Goal: Navigation & Orientation: Find specific page/section

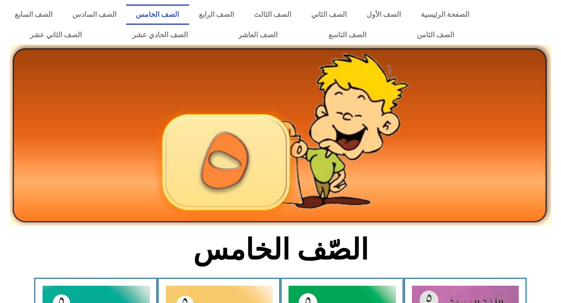
click at [513, 10] on div at bounding box center [522, 25] width 77 height 50
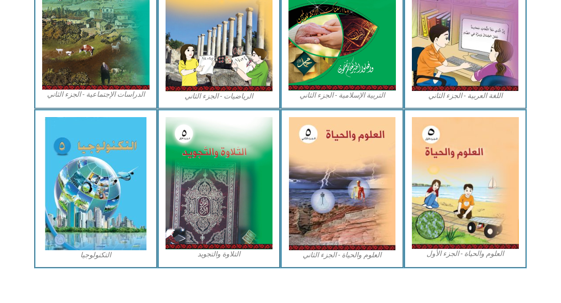
scroll to position [492, 0]
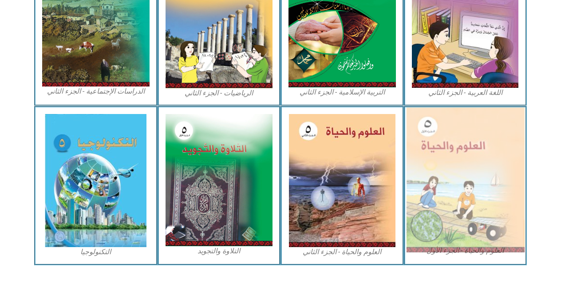
click at [475, 171] on img at bounding box center [465, 179] width 118 height 145
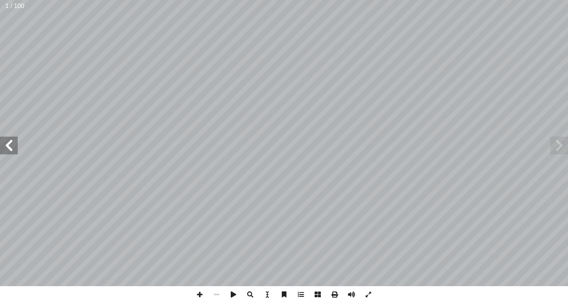
click at [4, 145] on span at bounding box center [9, 146] width 18 height 18
click at [316, 295] on span at bounding box center [317, 294] width 17 height 17
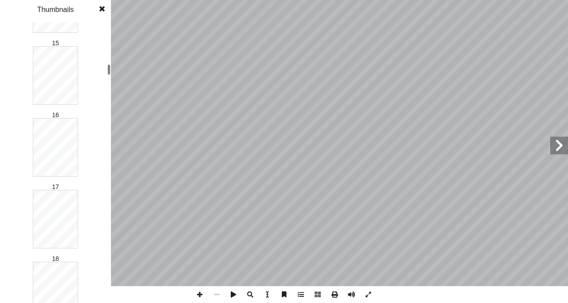
click at [110, 70] on div at bounding box center [108, 69] width 3 height 11
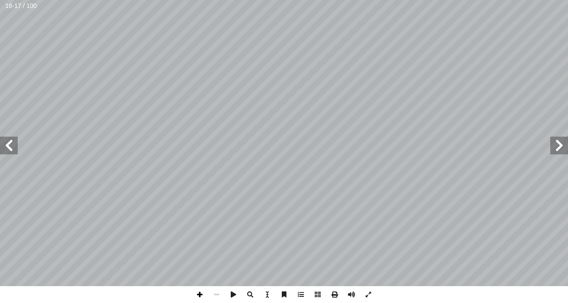
click at [198, 295] on span at bounding box center [199, 294] width 17 height 17
